Goal: Task Accomplishment & Management: Use online tool/utility

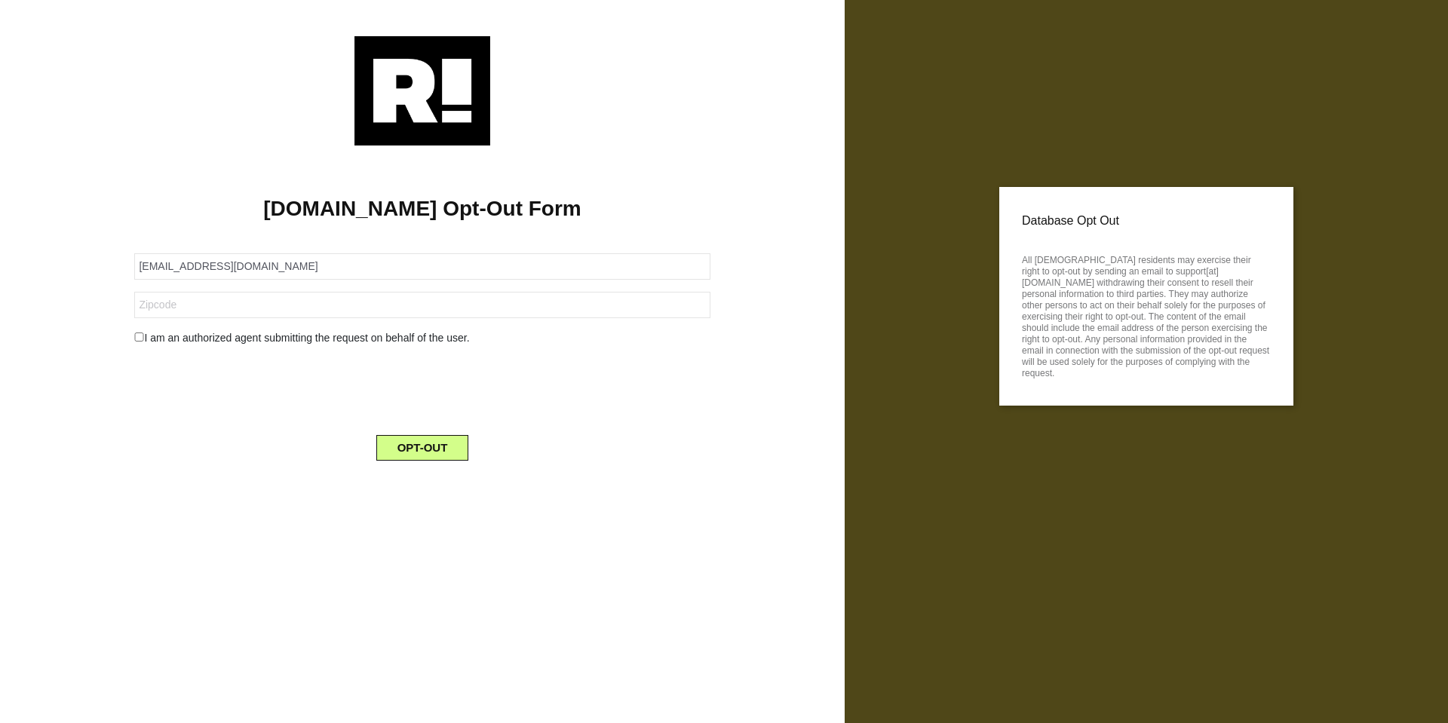
type input "fissa8@gmail.com"
click at [394, 302] on input "text" at bounding box center [421, 305] width 575 height 26
type input "01786"
click at [412, 449] on button "OPT-OUT" at bounding box center [422, 448] width 93 height 26
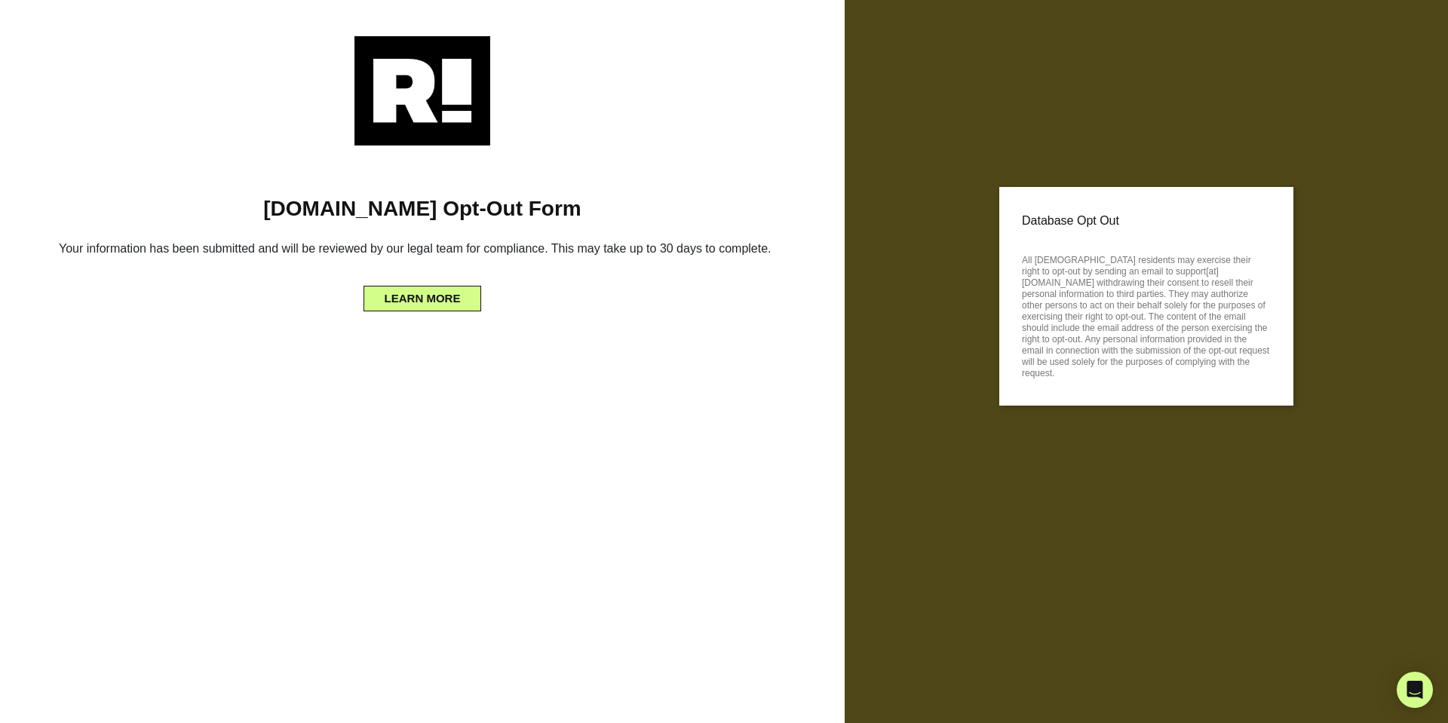
click at [709, 195] on div "[DOMAIN_NAME] Opt-Out Form Your information has been submitted and will be revi…" at bounding box center [422, 229] width 822 height 166
